Goal: Transaction & Acquisition: Purchase product/service

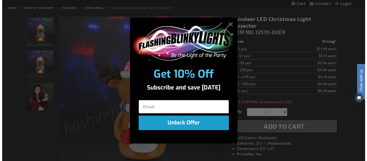
scroll to position [64, 0]
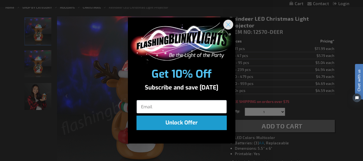
click at [230, 21] on circle "Close dialog" at bounding box center [228, 24] width 9 height 9
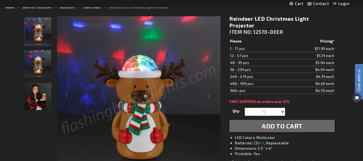
click at [260, 123] on button "Add to Cart" at bounding box center [282, 126] width 105 height 12
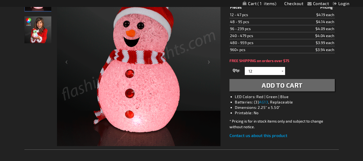
scroll to position [99, 0]
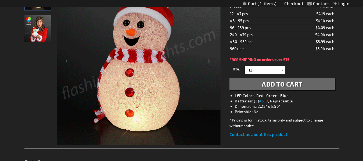
click at [261, 87] on button "Add to Cart" at bounding box center [282, 84] width 105 height 12
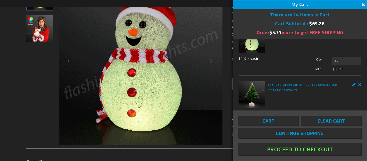
scroll to position [19, 0]
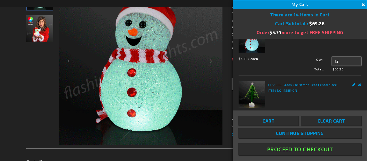
click at [345, 59] on input "12" at bounding box center [346, 61] width 29 height 9
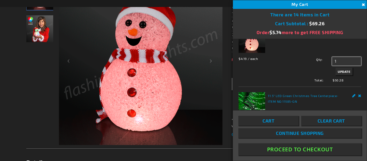
type input "1"
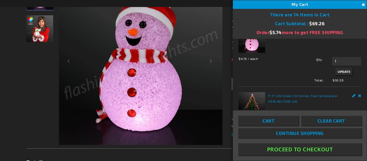
click at [342, 70] on span "Update" at bounding box center [344, 72] width 13 height 4
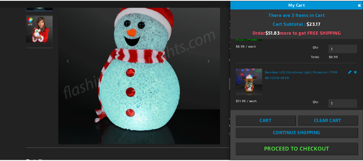
scroll to position [98, 0]
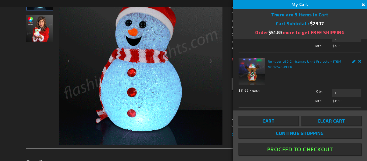
click at [279, 147] on button "Proceed To Checkout" at bounding box center [300, 149] width 123 height 12
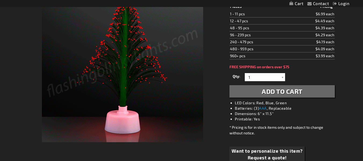
click at [264, 94] on span "Add to Cart" at bounding box center [282, 91] width 41 height 8
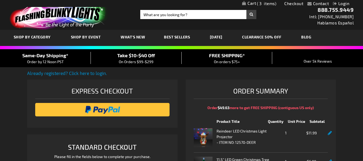
select select "US"
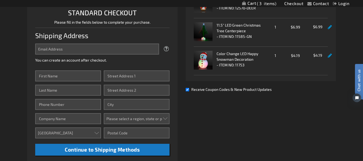
scroll to position [135, 0]
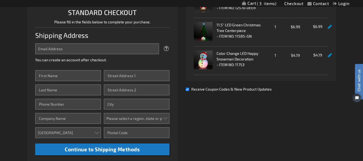
click at [187, 87] on div "Receive Coupon Codes & New Product Updates" at bounding box center [261, 89] width 150 height 6
click at [188, 89] on input "Receive Coupon Codes & New Product Updates" at bounding box center [187, 89] width 3 height 3
checkbox input "false"
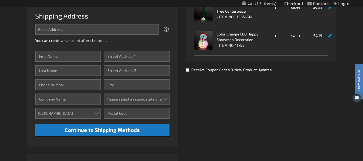
scroll to position [154, 0]
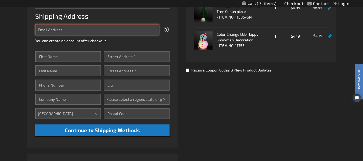
click at [91, 29] on input "Email Address" at bounding box center [97, 29] width 124 height 11
type input "[EMAIL_ADDRESS][DOMAIN_NAME]"
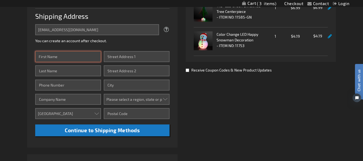
click at [77, 59] on input "First Name" at bounding box center [68, 56] width 66 height 11
type input "Lizeth"
type input "Esquivel-Rivera"
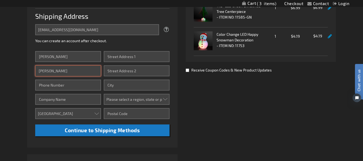
type input "5737781211"
type input "Mid Continent"
type input "2700 central st"
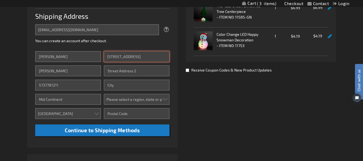
type input "Poplar Bluff"
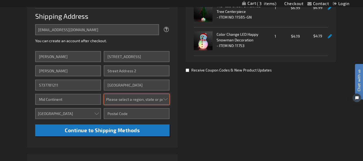
select select "36"
type input "63901"
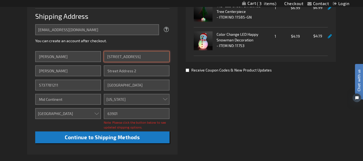
click at [138, 55] on input "2700 central st" at bounding box center [137, 56] width 66 height 11
type input "2700 central st"
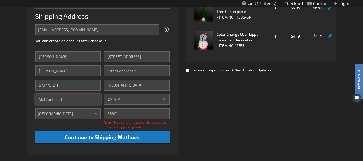
click at [95, 99] on input "Mid Continent" at bounding box center [68, 99] width 66 height 11
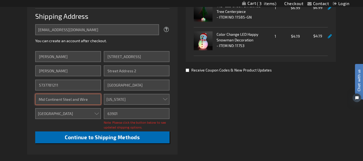
type input "Mid Continent Steel and Wire"
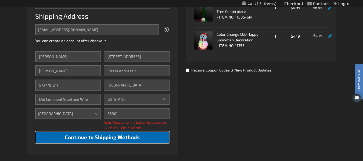
click at [143, 135] on button "Continue to Shipping Methods" at bounding box center [102, 137] width 134 height 12
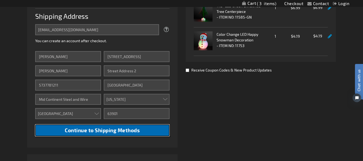
click at [142, 133] on button "Continue to Shipping Methods" at bounding box center [102, 130] width 134 height 12
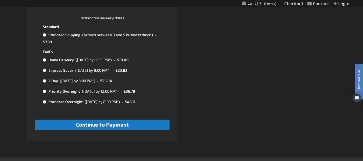
scroll to position [317, 0]
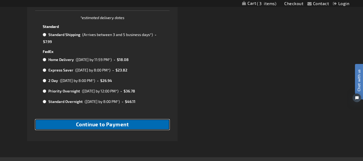
click at [98, 122] on span "Continue to Payment" at bounding box center [102, 124] width 53 height 6
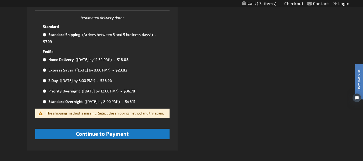
click at [45, 35] on input "radio" at bounding box center [44, 35] width 3 height 4
radio input "true"
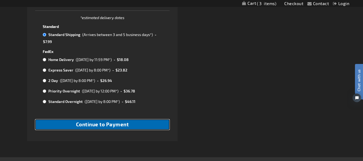
click at [83, 127] on button "Continue to Payment" at bounding box center [102, 124] width 134 height 10
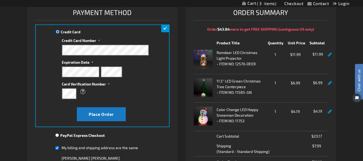
scroll to position [78, 0]
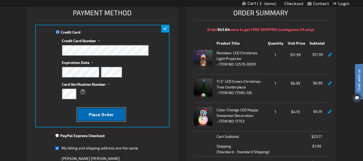
click at [113, 112] on span "Place Order" at bounding box center [101, 114] width 25 height 5
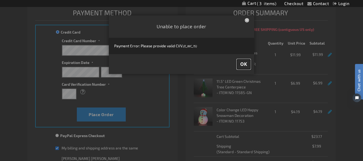
click at [244, 65] on span "OK" at bounding box center [243, 64] width 7 height 6
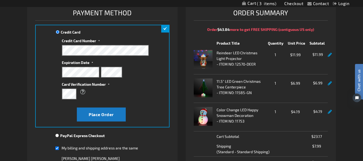
click at [52, 63] on div "Credit Card Credit Card Information" at bounding box center [102, 76] width 134 height 103
click at [128, 85] on label "Card Verification Number" at bounding box center [105, 83] width 87 height 7
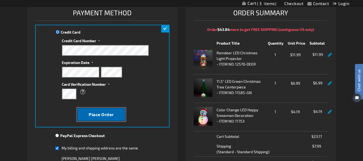
click at [116, 111] on button "Place Order" at bounding box center [101, 115] width 49 height 14
